Goal: Task Accomplishment & Management: Complete application form

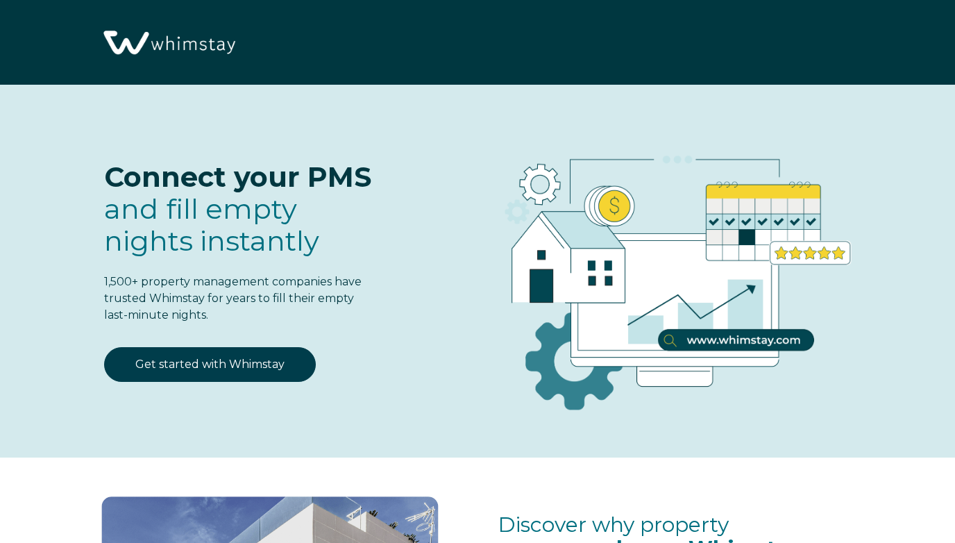
select select "US"
select select "Standard"
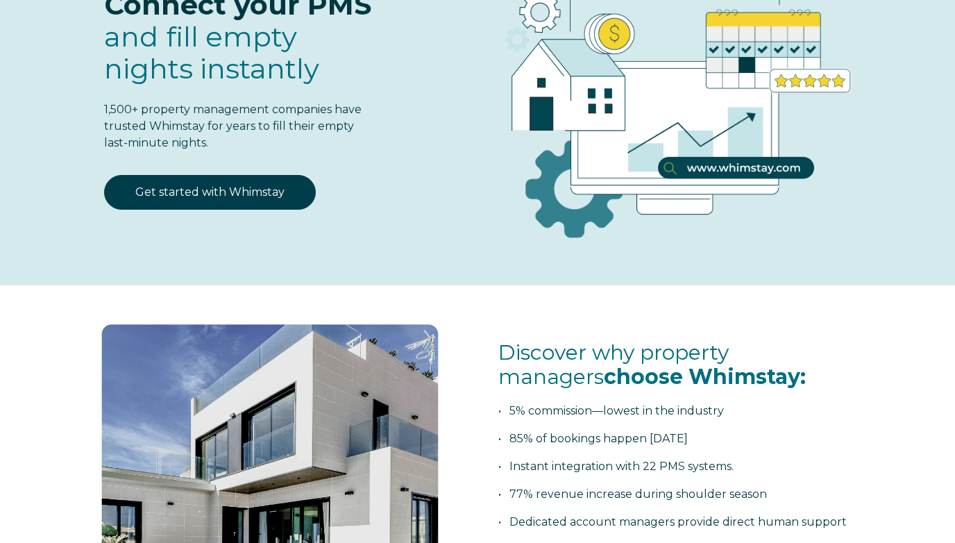
scroll to position [167, 0]
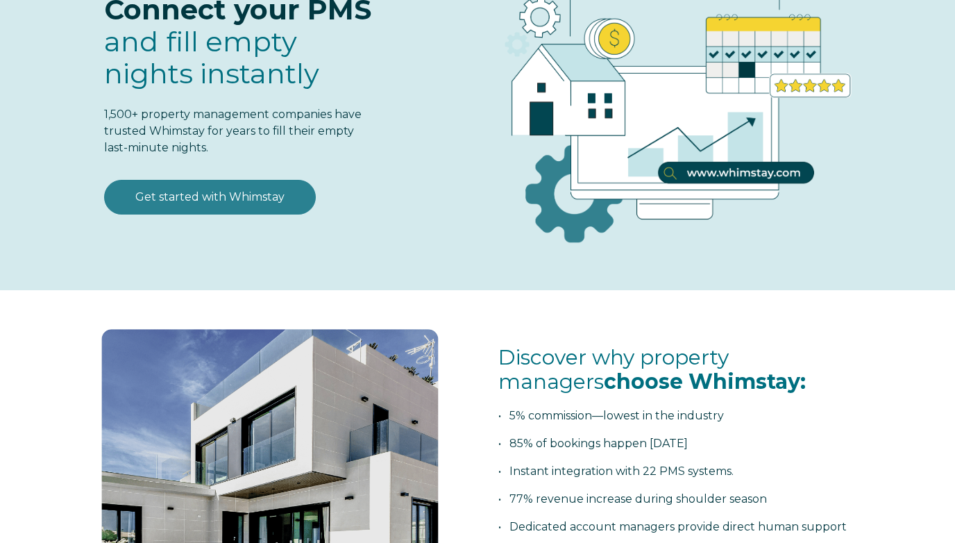
click at [235, 199] on link "Get started with Whimstay" at bounding box center [210, 197] width 212 height 35
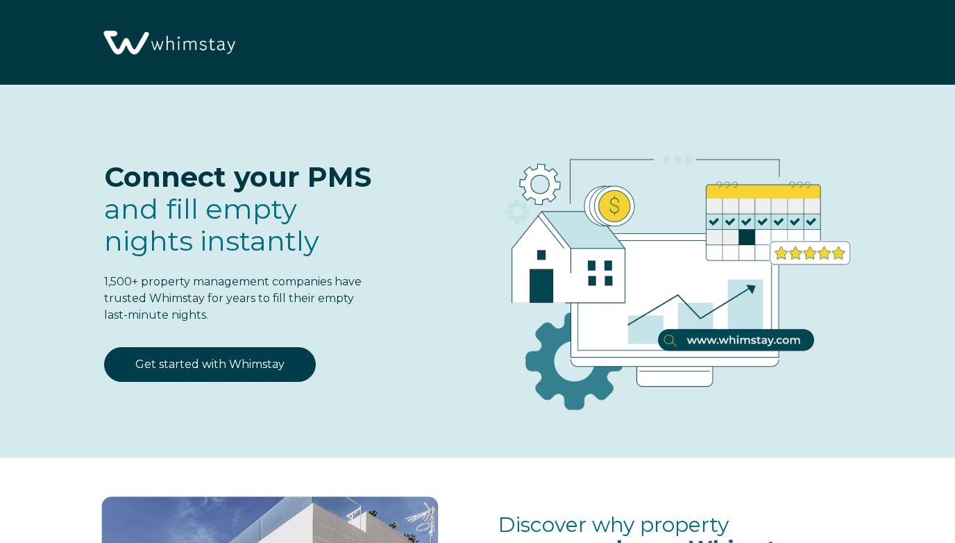
select select "US"
select select "Standard"
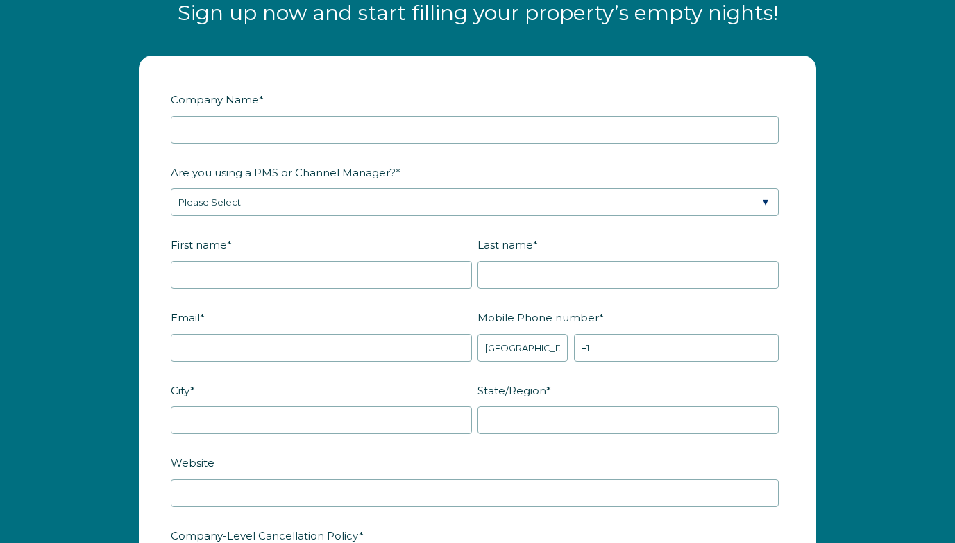
scroll to position [1642, 0]
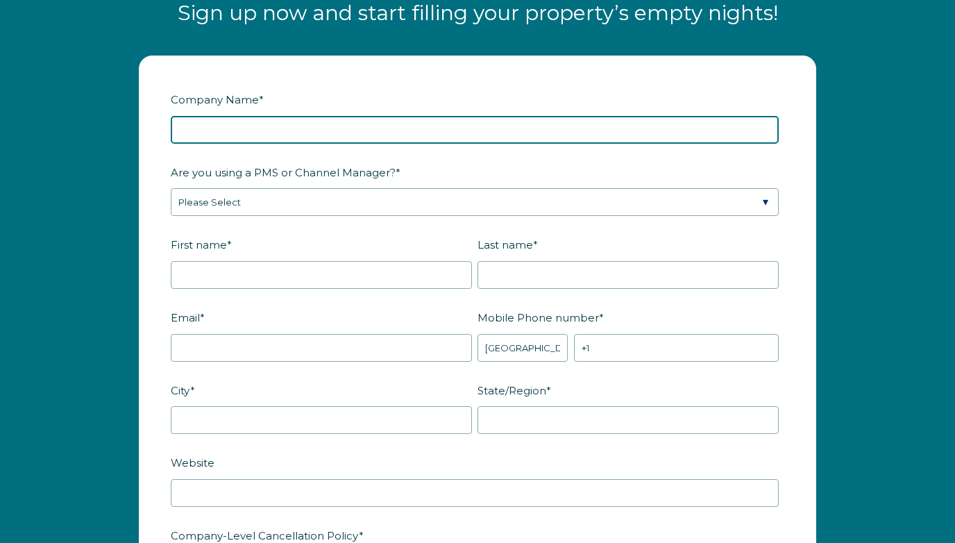
click at [399, 130] on input "Company Name *" at bounding box center [475, 130] width 608 height 28
type input "East Sister Rock Island Inc"
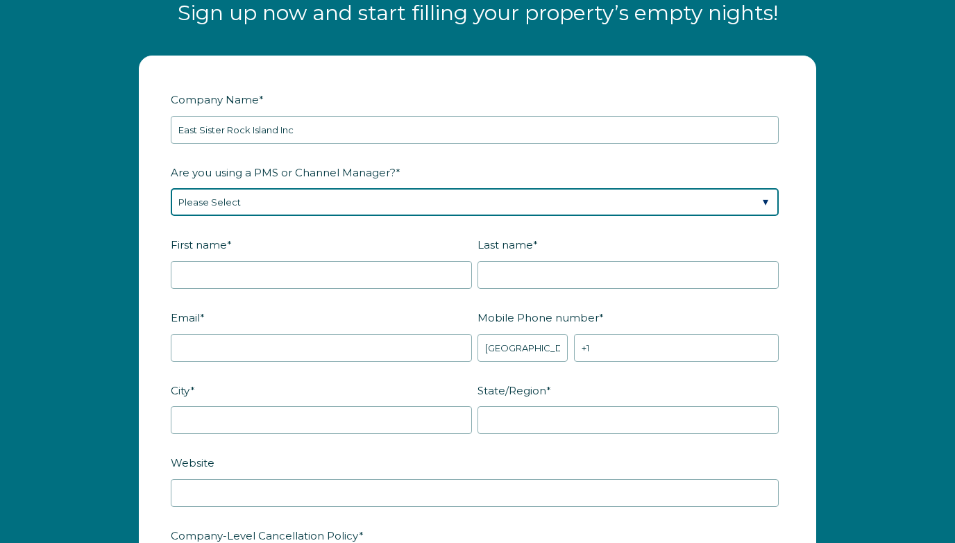
select select "Lodgify"
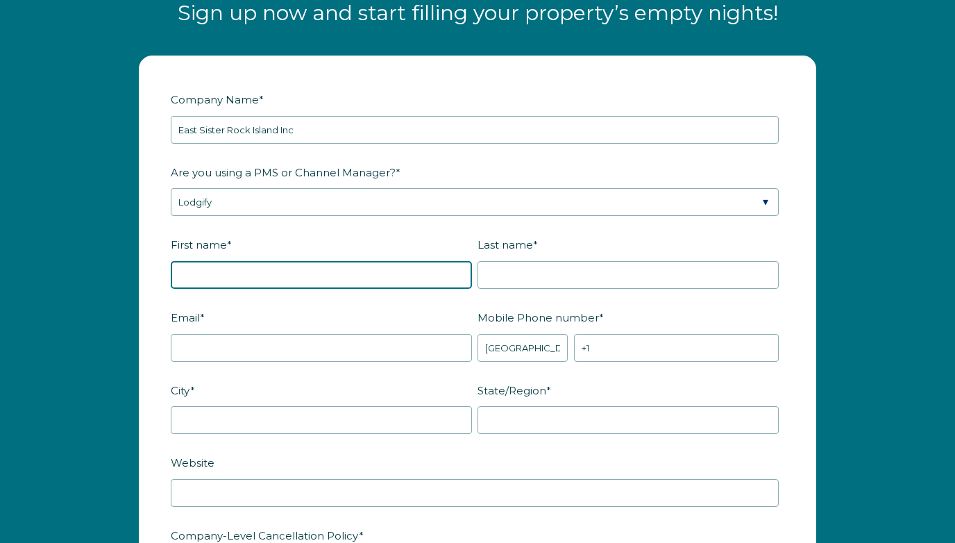
click at [355, 276] on input "First name *" at bounding box center [321, 275] width 301 height 28
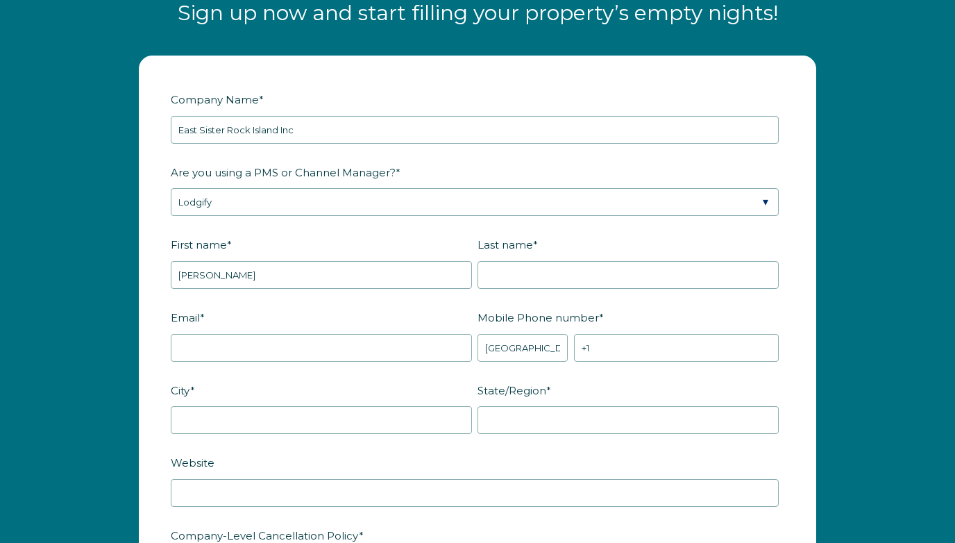
type input "[PERSON_NAME]"
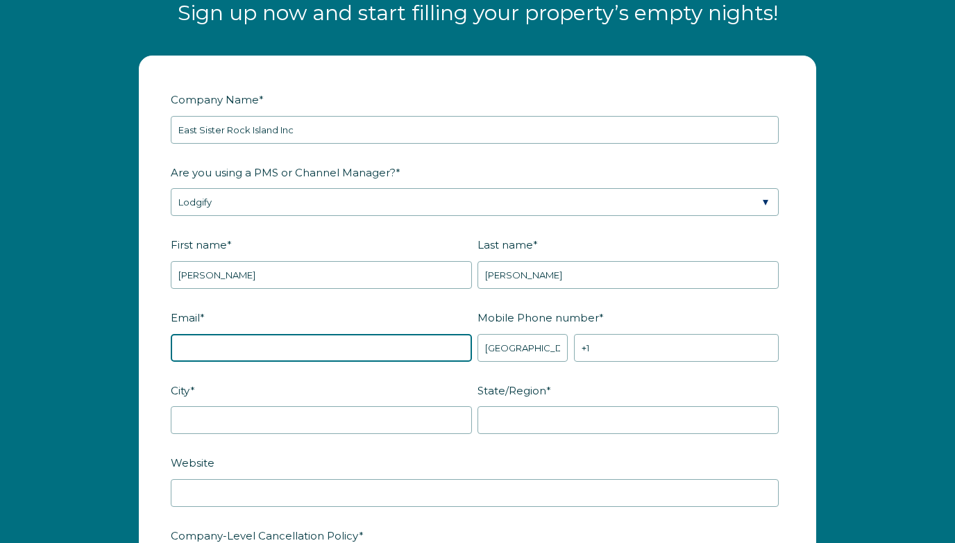
click at [362, 344] on input "Email *" at bounding box center [321, 348] width 301 height 28
type input "[EMAIL_ADDRESS][DOMAIN_NAME]"
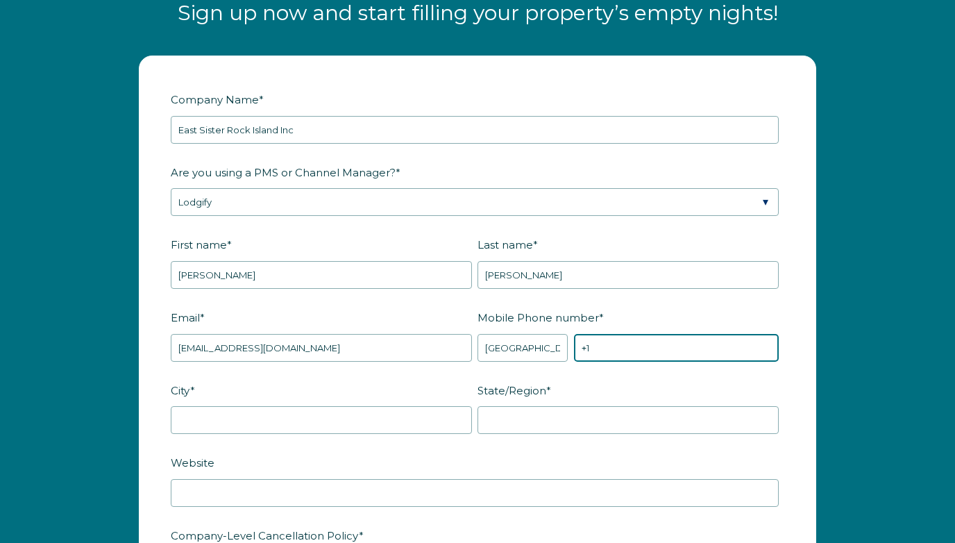
click at [602, 349] on input "+1" at bounding box center [676, 348] width 205 height 28
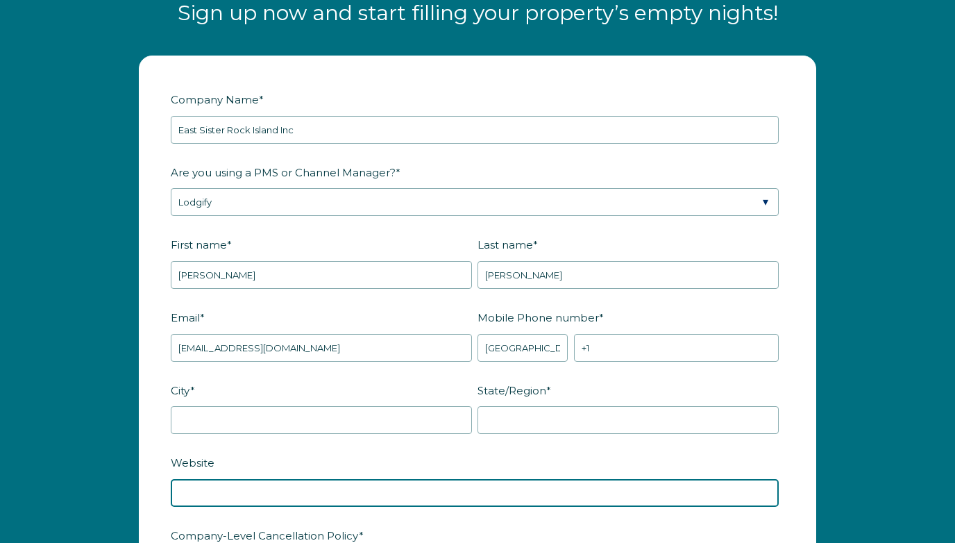
click at [535, 497] on div "Website" at bounding box center [478, 479] width 614 height 56
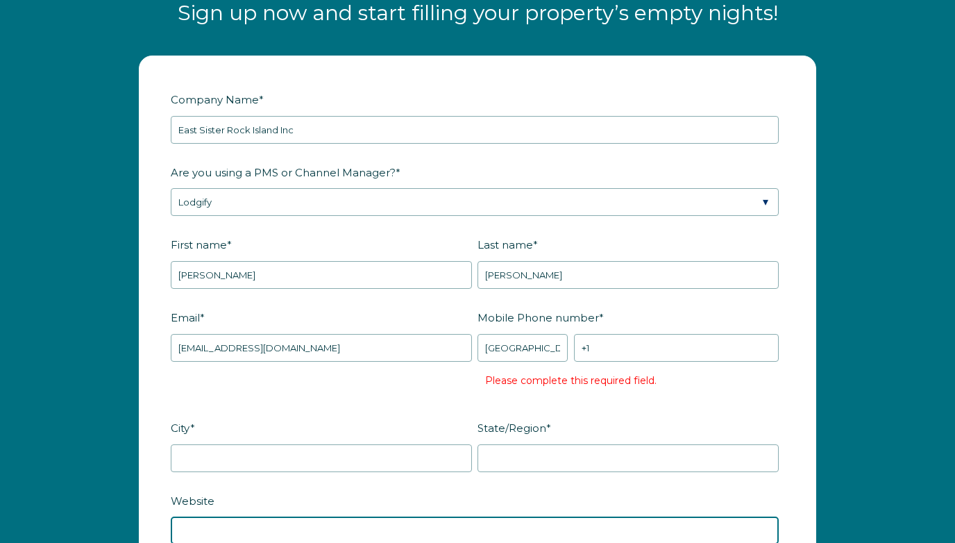
scroll to position [1923, 0]
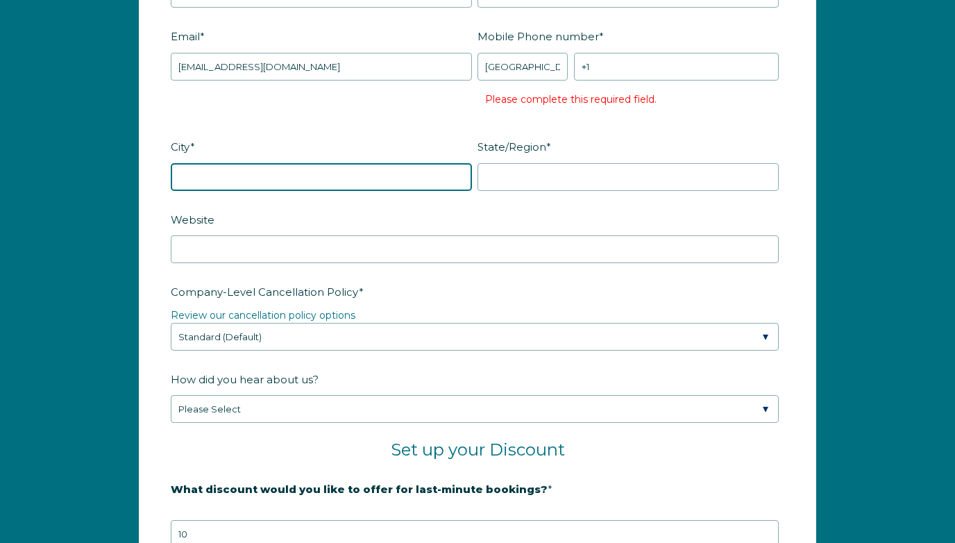
click at [379, 176] on input "City *" at bounding box center [321, 177] width 301 height 28
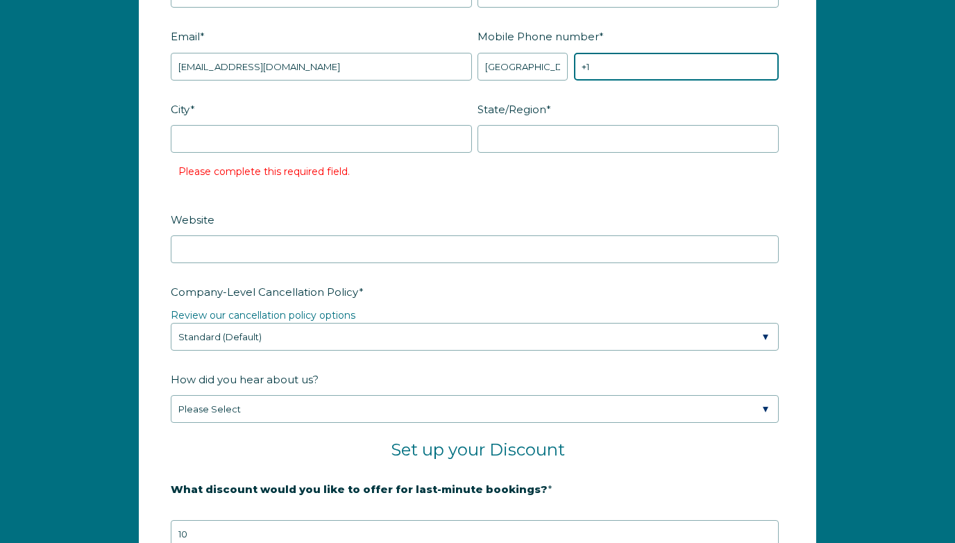
click at [612, 67] on input "+1" at bounding box center [676, 67] width 205 height 28
type input "[PHONE_NUMBER]"
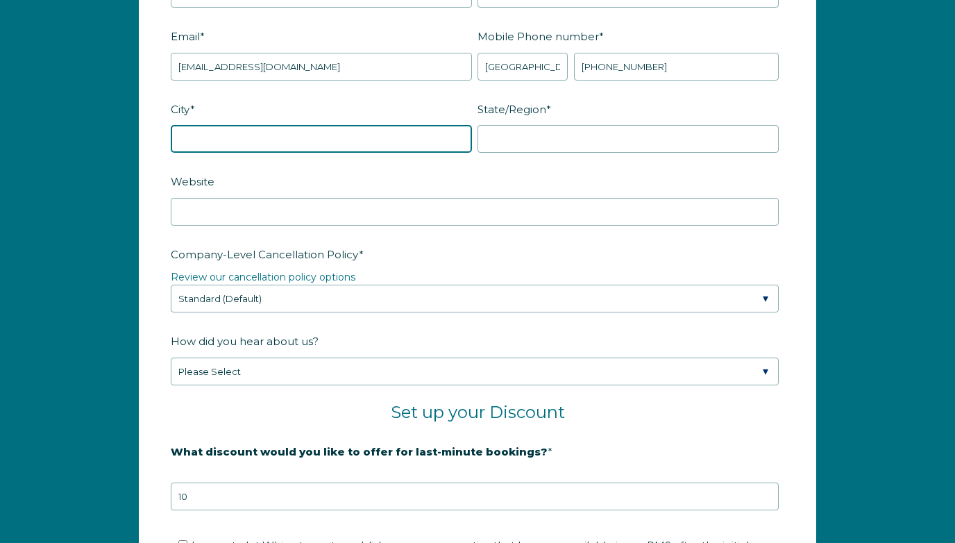
click at [347, 146] on input "City *" at bounding box center [321, 139] width 301 height 28
type input "[GEOGRAPHIC_DATA]"
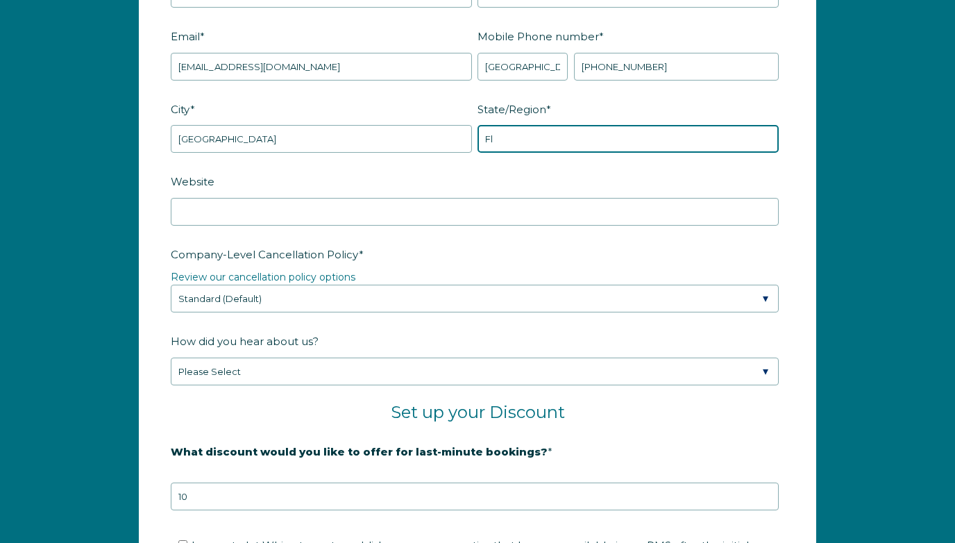
type input "Fl"
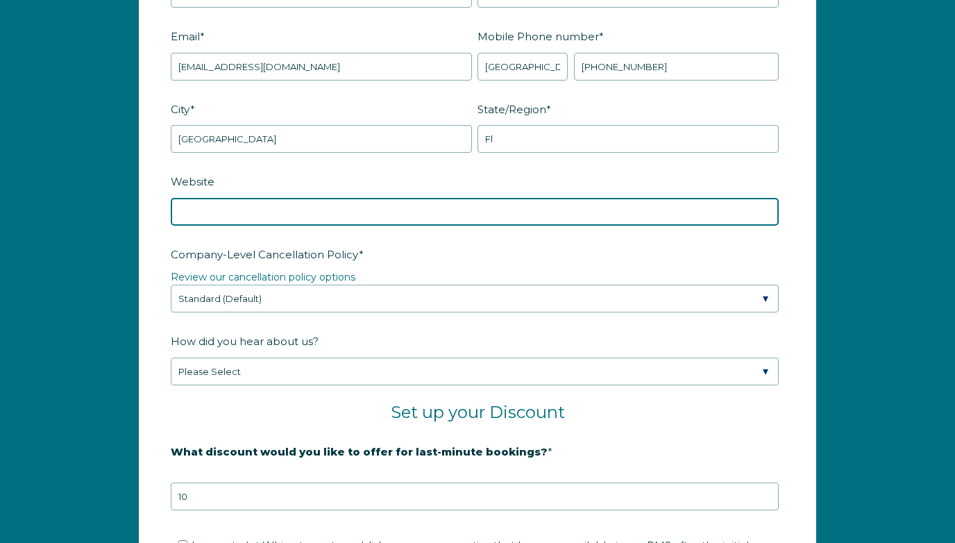
click at [275, 208] on input "Website" at bounding box center [475, 212] width 608 height 28
type input "[DOMAIN_NAME]"
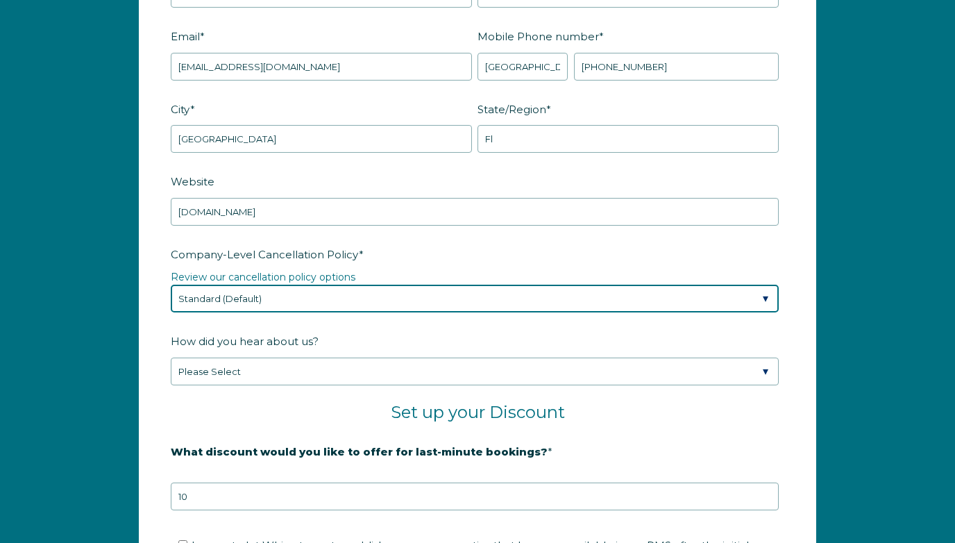
select select "Strict"
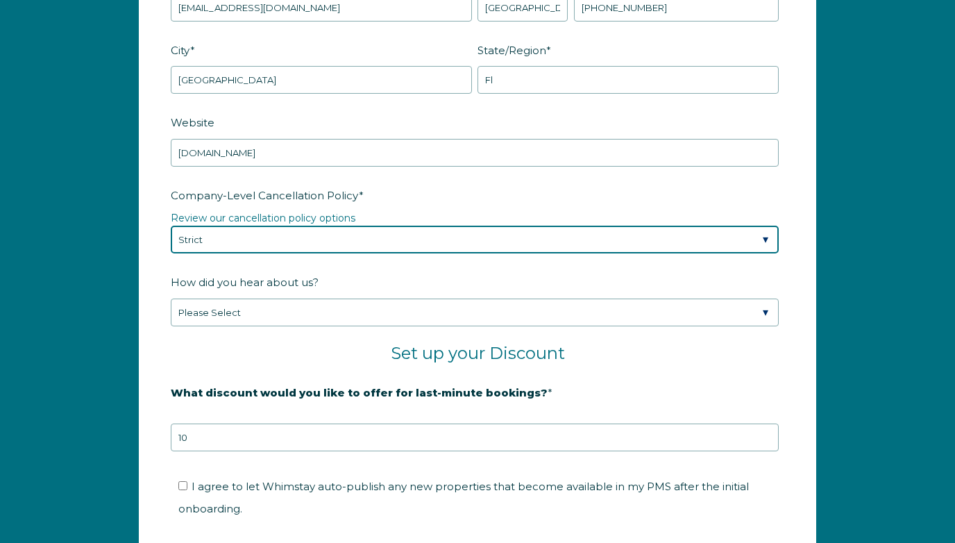
scroll to position [1996, 0]
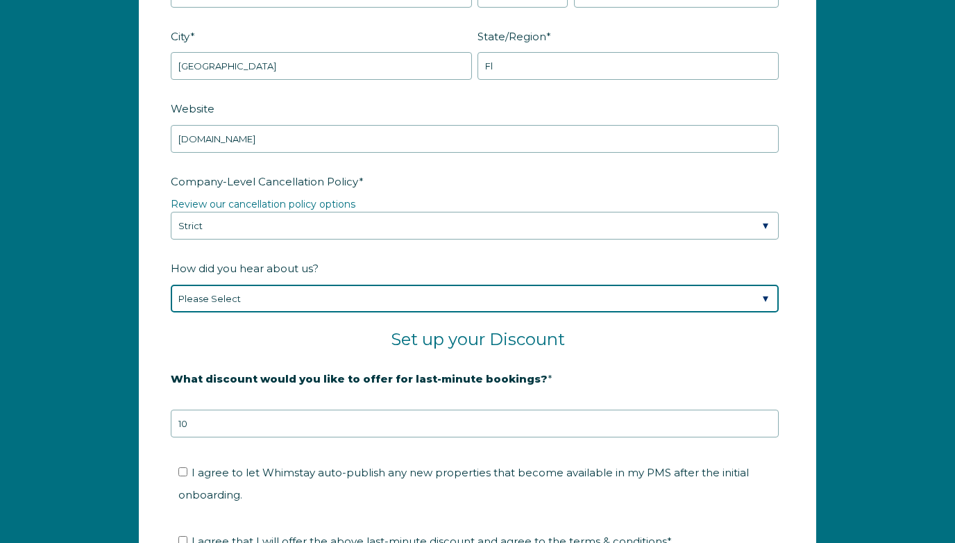
select select "Google Search"
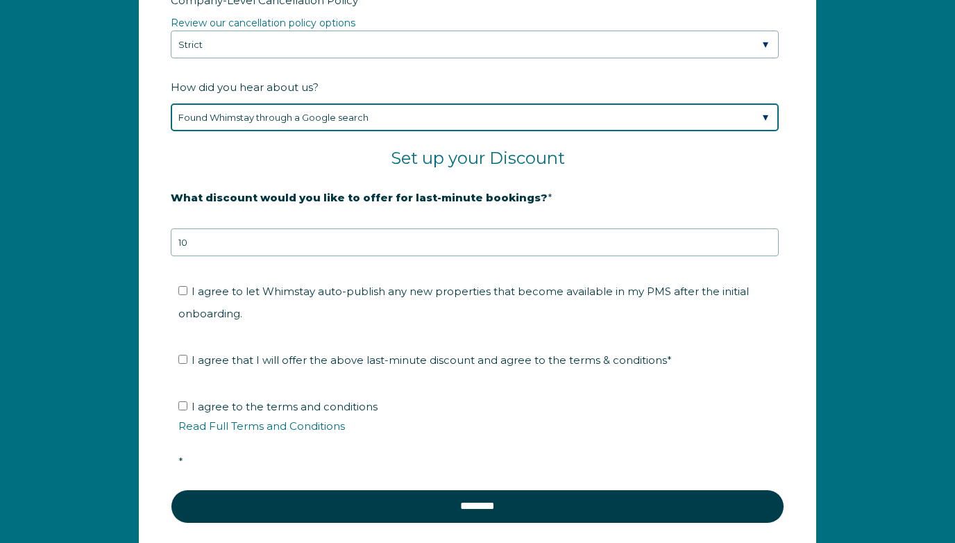
scroll to position [2208, 0]
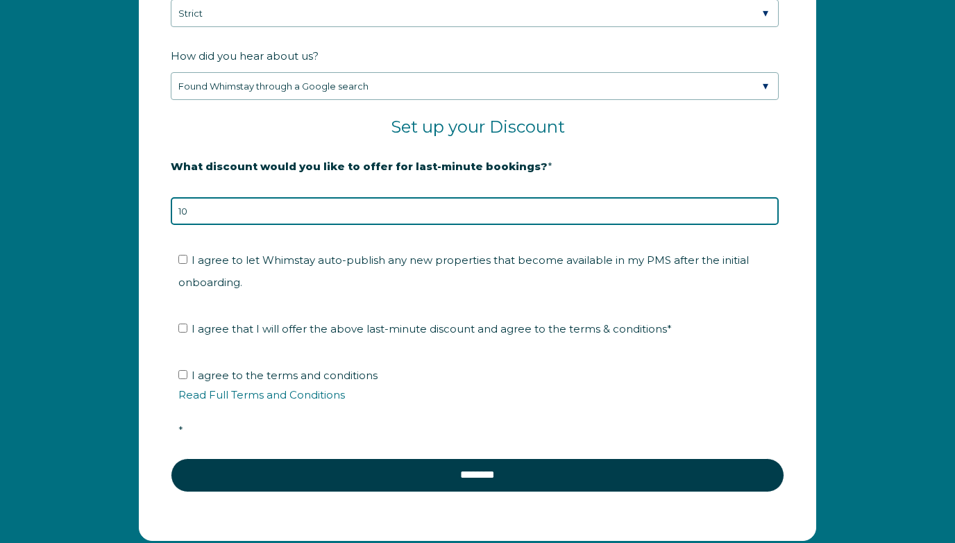
click at [344, 209] on input "10" at bounding box center [475, 211] width 608 height 28
type input "1"
type input "15"
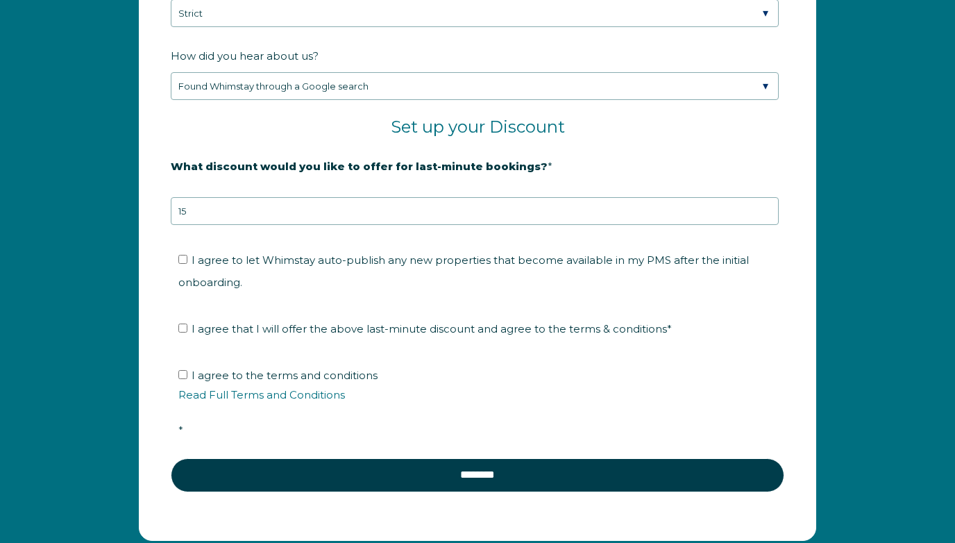
click at [183, 258] on input "I agree to let Whimstay auto-publish any new properties that become available i…" at bounding box center [182, 259] width 9 height 9
checkbox input "true"
click at [185, 326] on input "I agree that I will offer the above last-minute discount and agree to the terms…" at bounding box center [182, 328] width 9 height 9
checkbox input "true"
click at [183, 375] on input "I agree to the terms and conditions Read Full Terms and Conditions *" at bounding box center [182, 374] width 9 height 9
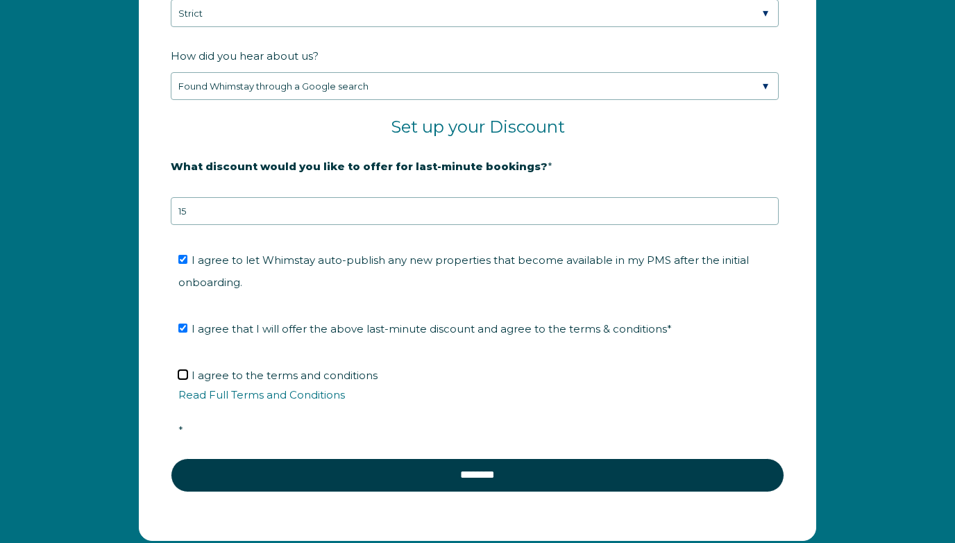
checkbox input "true"
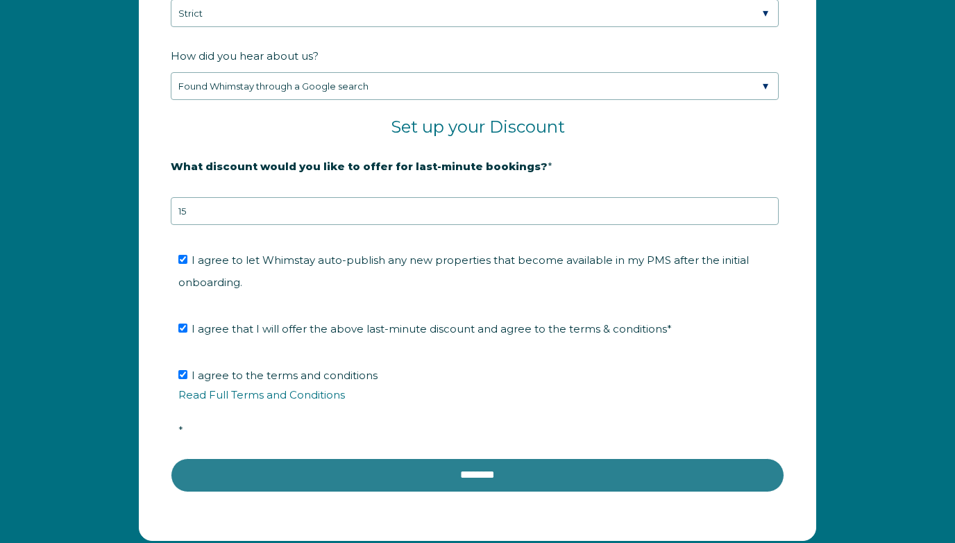
click at [522, 467] on input "********" at bounding box center [478, 474] width 614 height 33
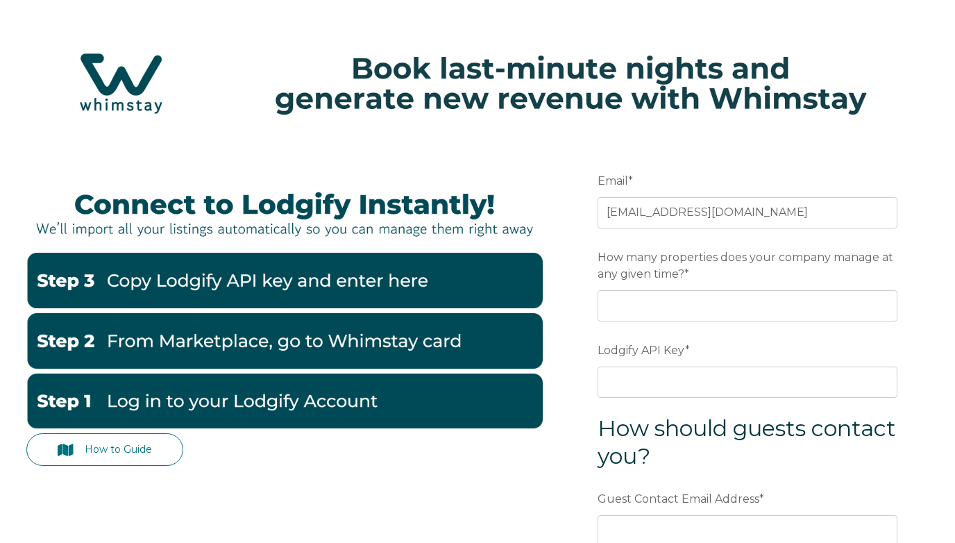
scroll to position [22, 0]
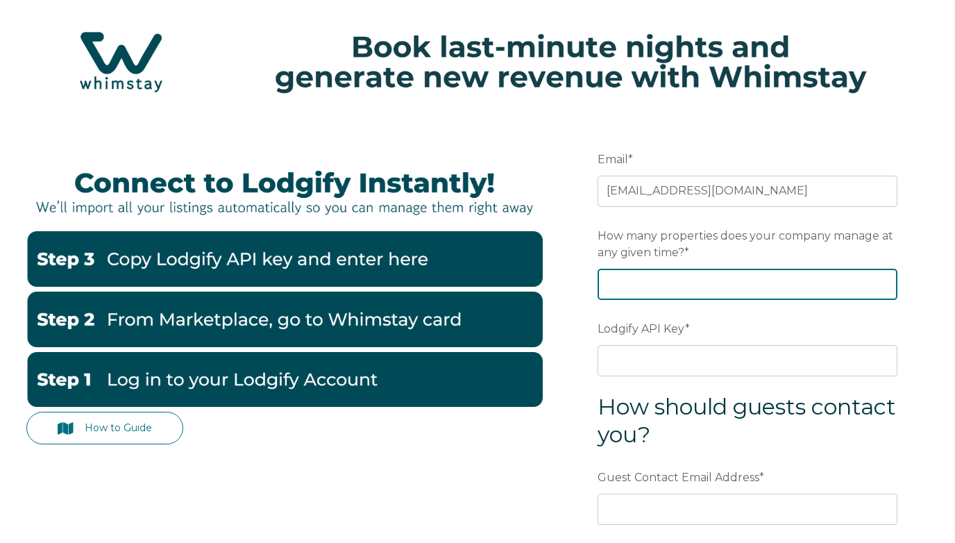
click at [691, 282] on input "How many properties does your company manage at any given time? *" at bounding box center [748, 284] width 300 height 31
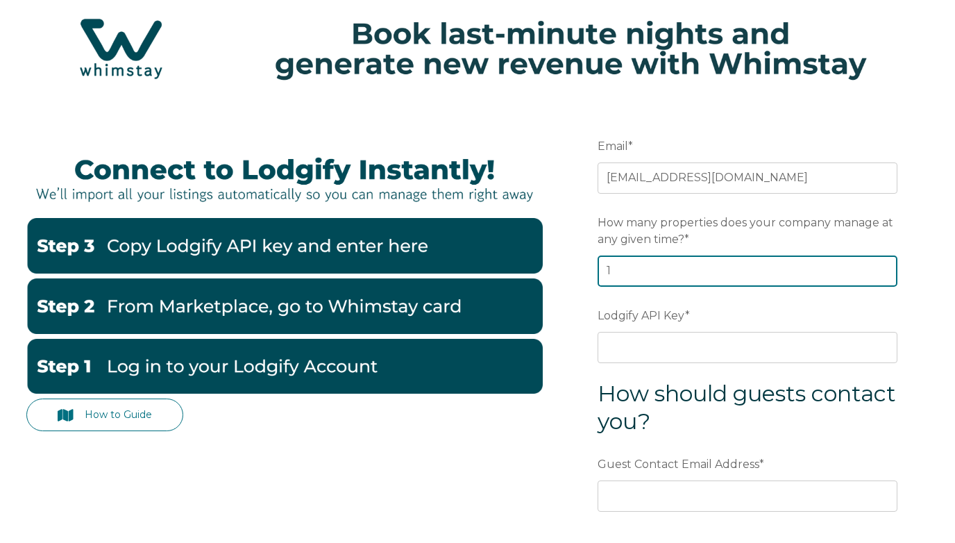
scroll to position [0, 0]
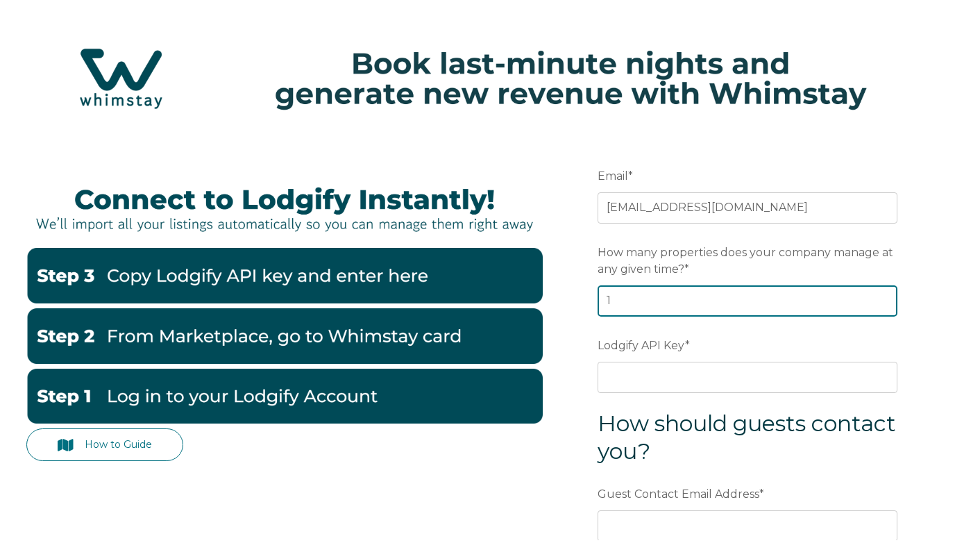
type input "1"
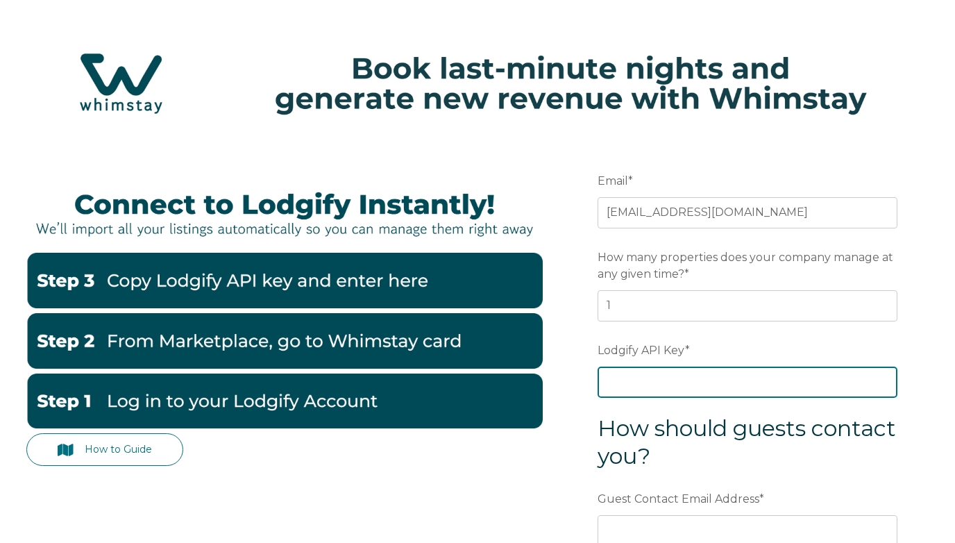
click at [660, 386] on input "Lodgify API Key *" at bounding box center [748, 382] width 300 height 31
paste input "IQHQzVBMpw3kqyP/AOHuDVztYbAsqHZljTpbqE+7r8HmNZhPO9+JhJQY0rX+TD2K"
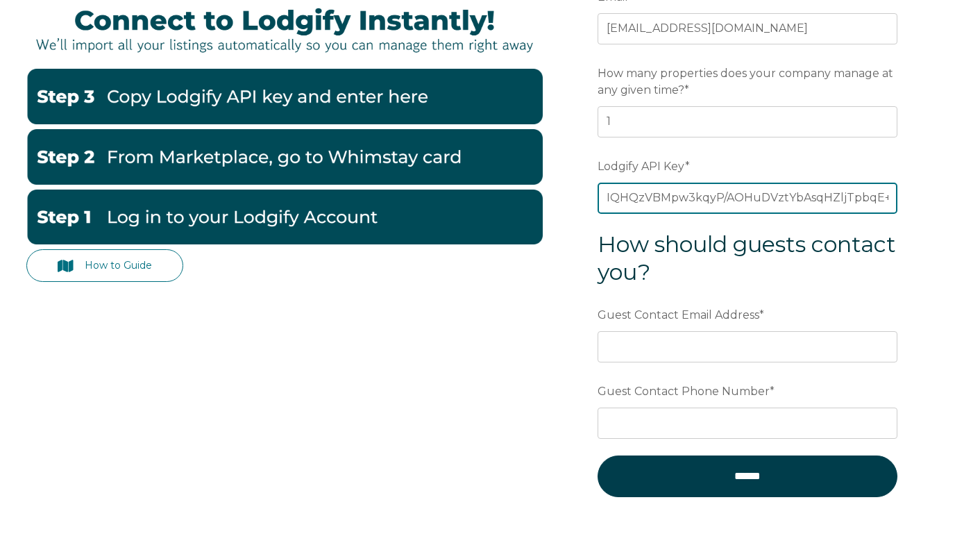
scroll to position [149, 0]
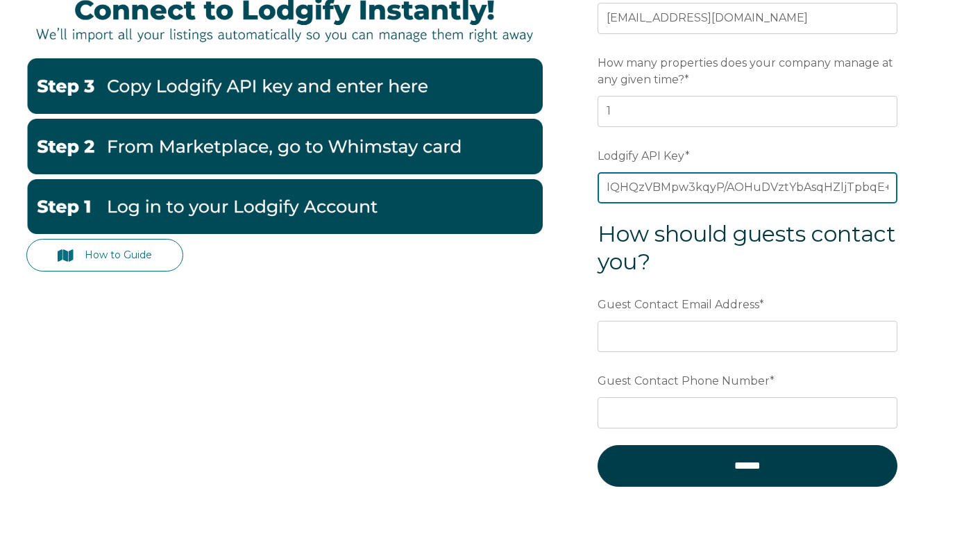
type input "IQHQzVBMpw3kqyP/AOHuDVztYbAsqHZljTpbqE+7r8HmNZhPO9+JhJQY0rX+TD2K"
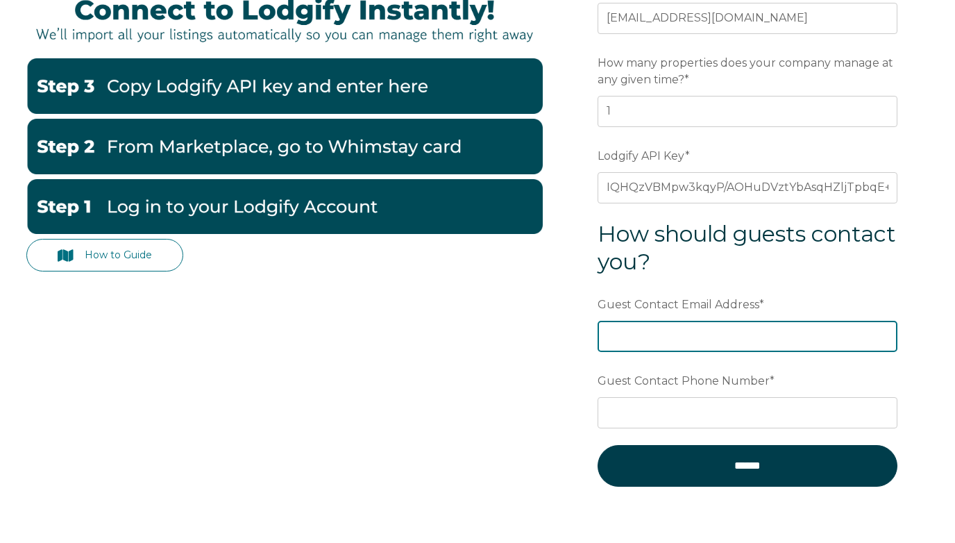
click at [698, 367] on input "Guest Contact Email Address *" at bounding box center [748, 382] width 300 height 31
type input "Rentals@floridaisland.com"
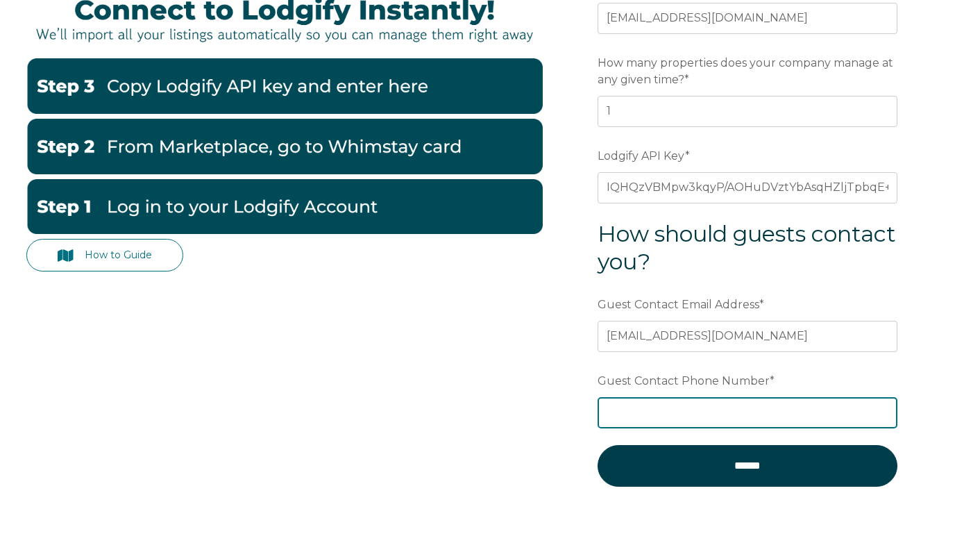
click at [707, 443] on input "Guest Contact Phone Number *" at bounding box center [748, 458] width 300 height 31
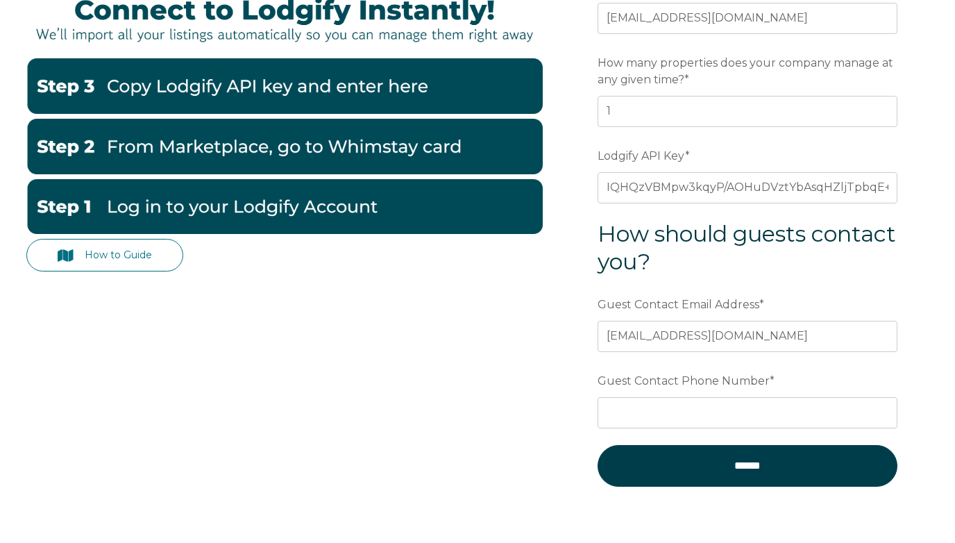
scroll to position [194, 0]
type input "7868634866"
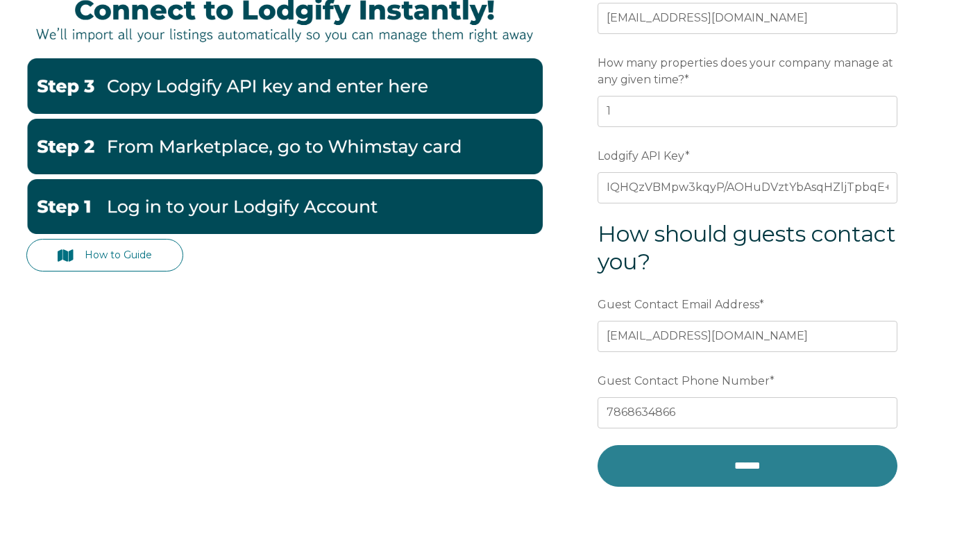
click at [709, 480] on input "******" at bounding box center [748, 466] width 300 height 42
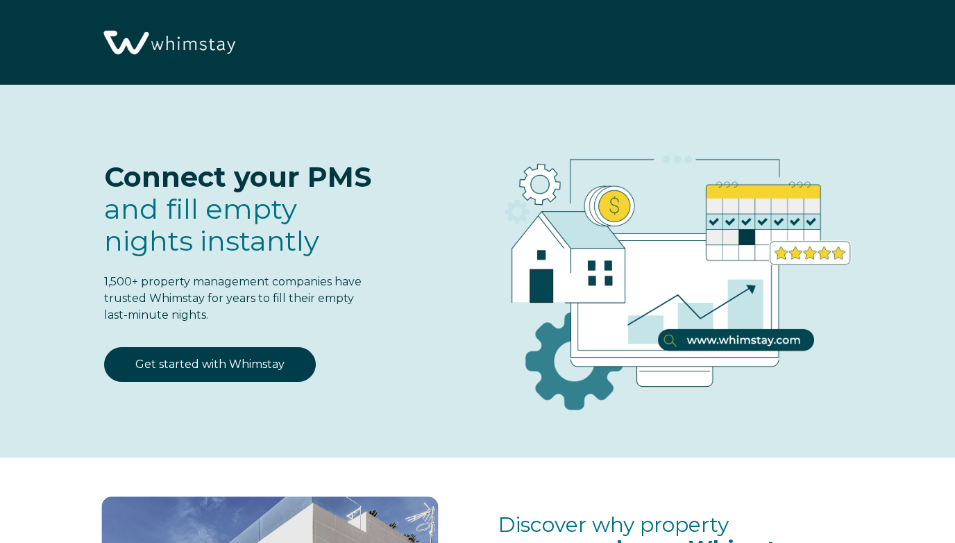
select select "US"
select select "Standard"
